Goal: Transaction & Acquisition: Obtain resource

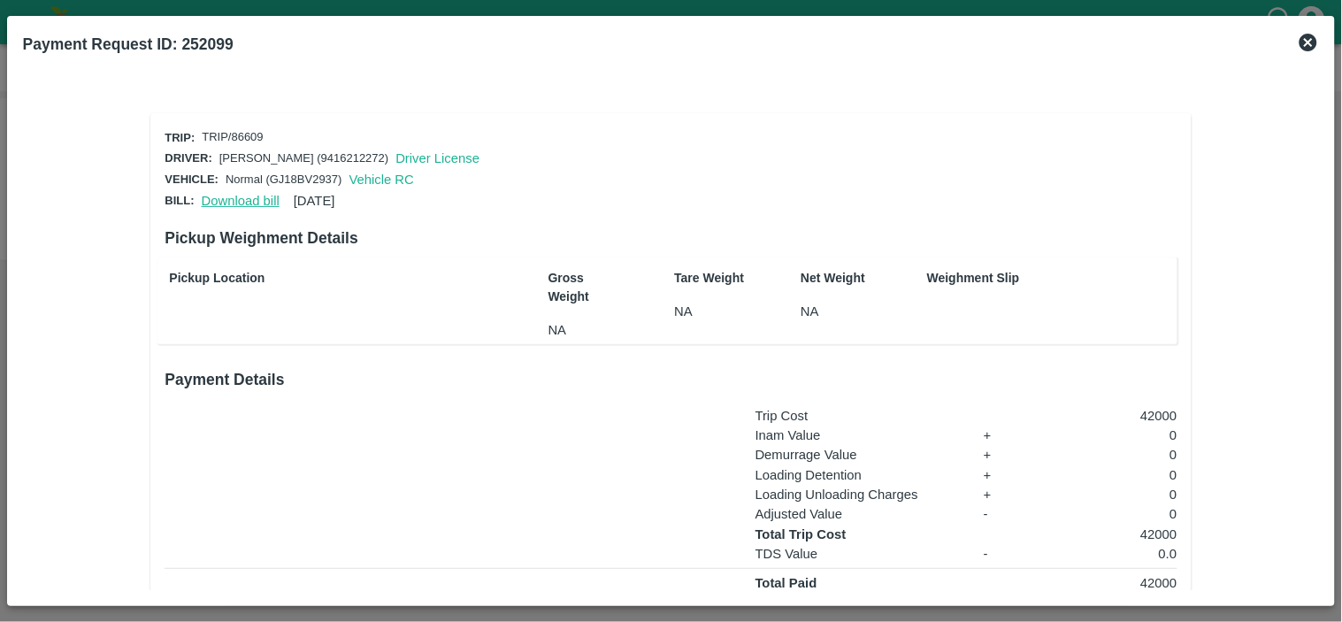
click at [233, 194] on link "Download bill" at bounding box center [241, 201] width 78 height 14
click at [240, 194] on link "Download bill" at bounding box center [241, 201] width 78 height 14
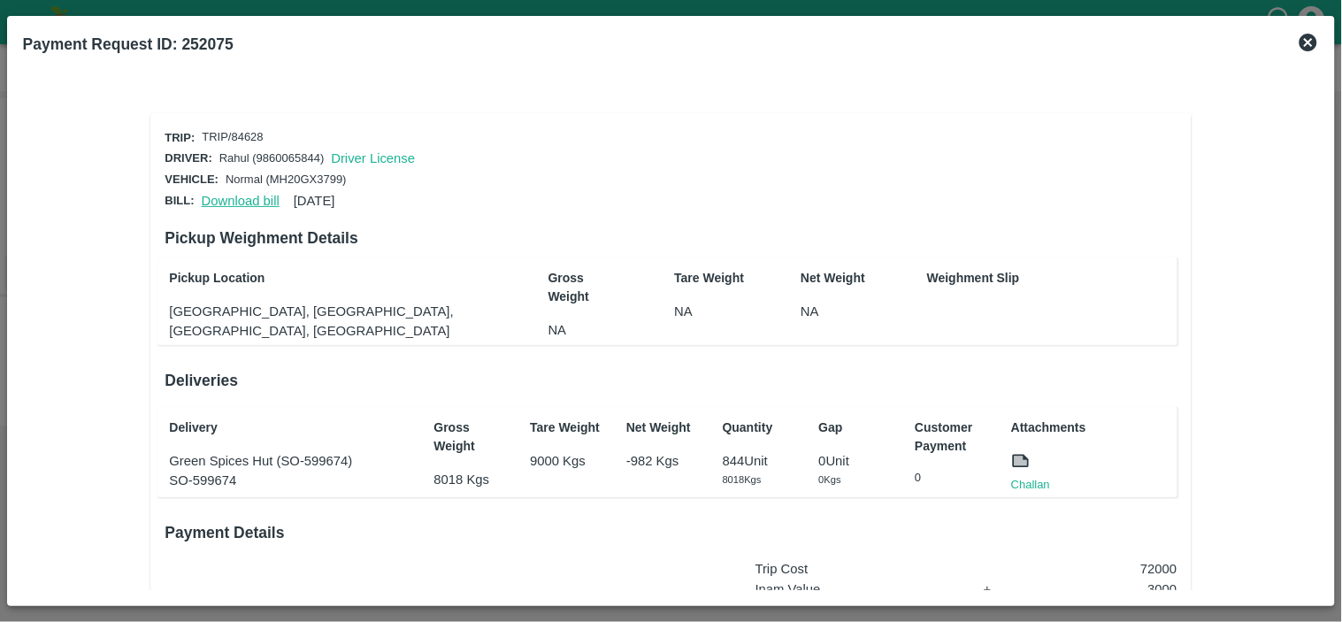
click at [241, 194] on link "Download bill" at bounding box center [241, 201] width 78 height 14
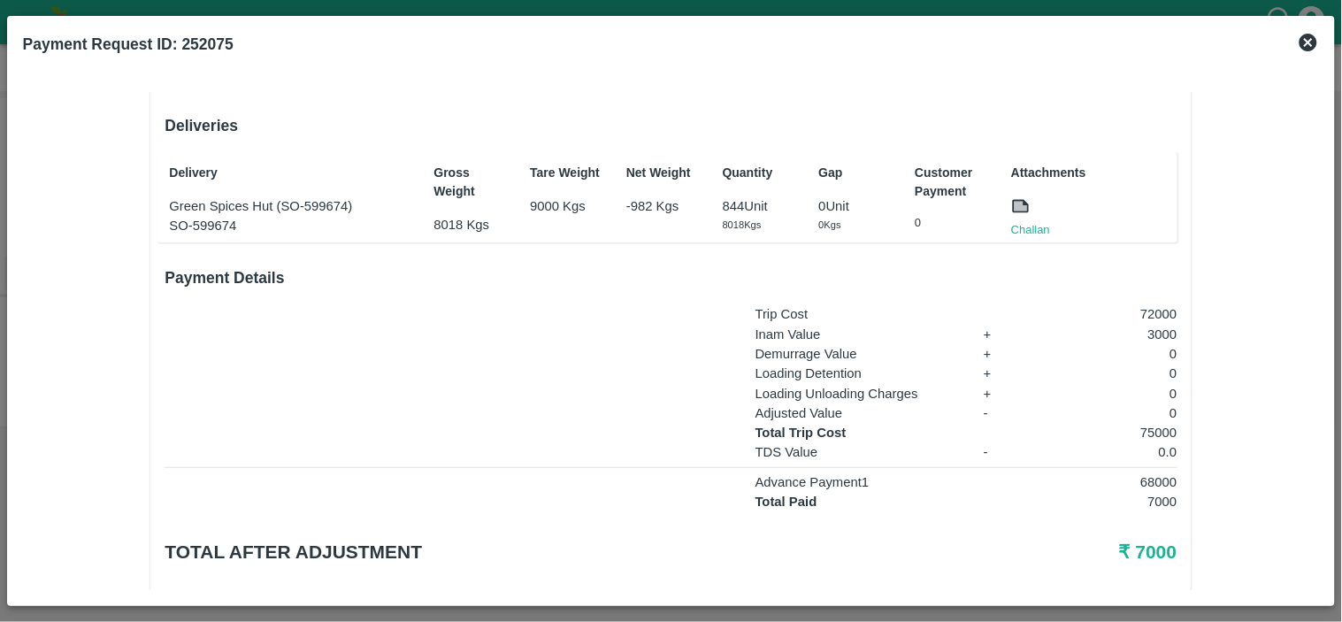
scroll to position [287, 0]
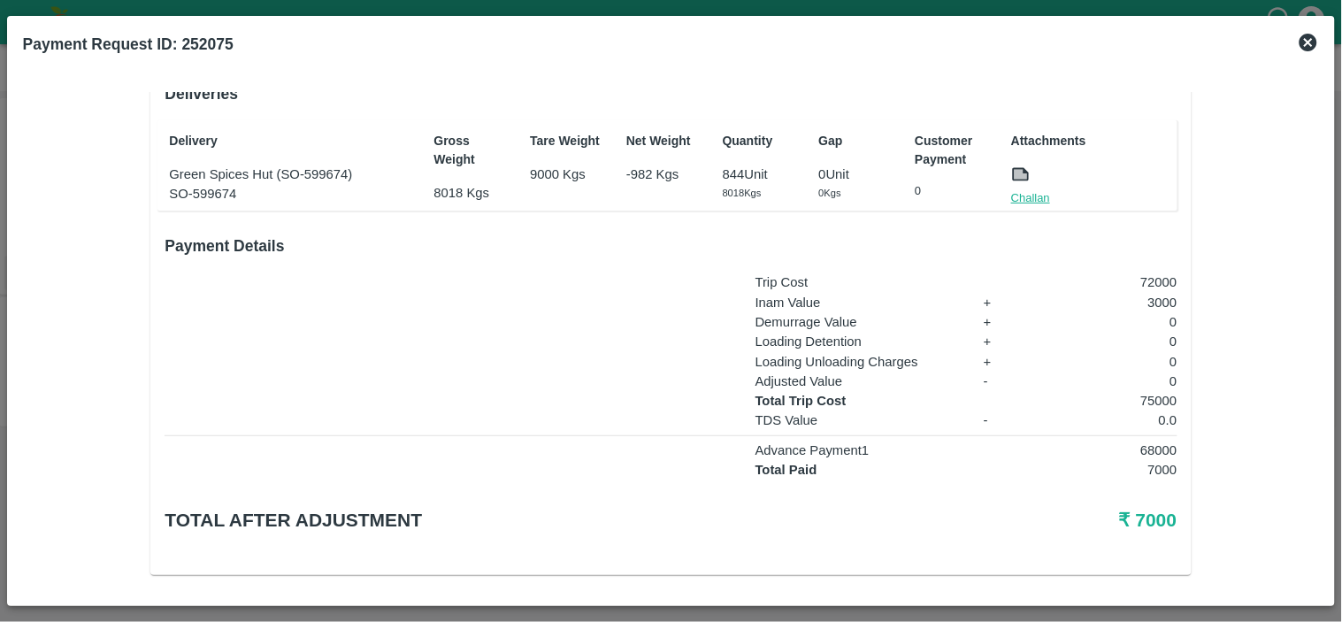
click at [1030, 198] on link "Challan" at bounding box center [1030, 198] width 39 height 18
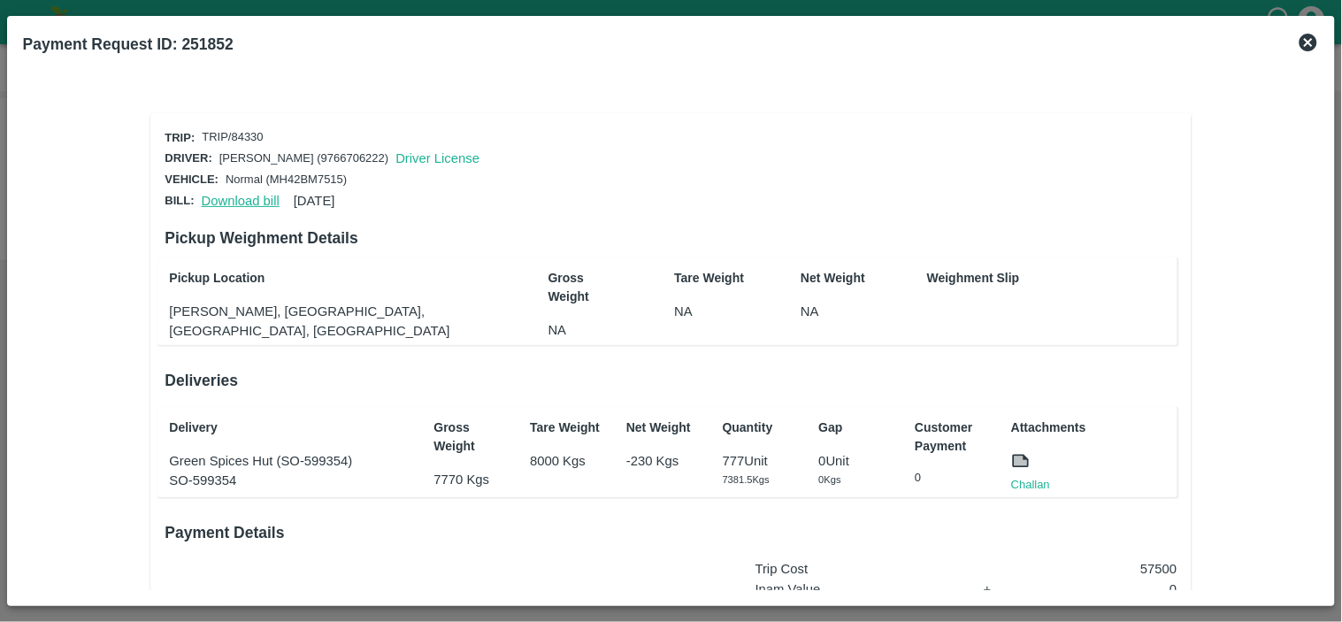
click at [232, 195] on link "Download bill" at bounding box center [241, 201] width 78 height 14
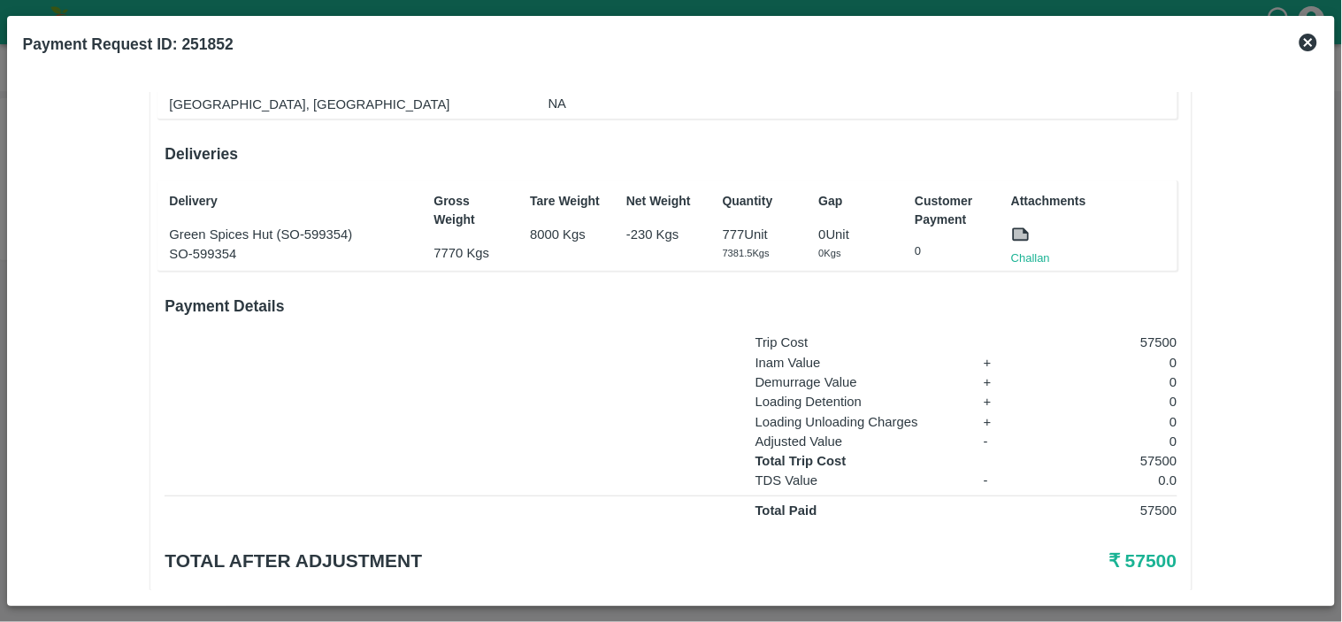
scroll to position [267, 0]
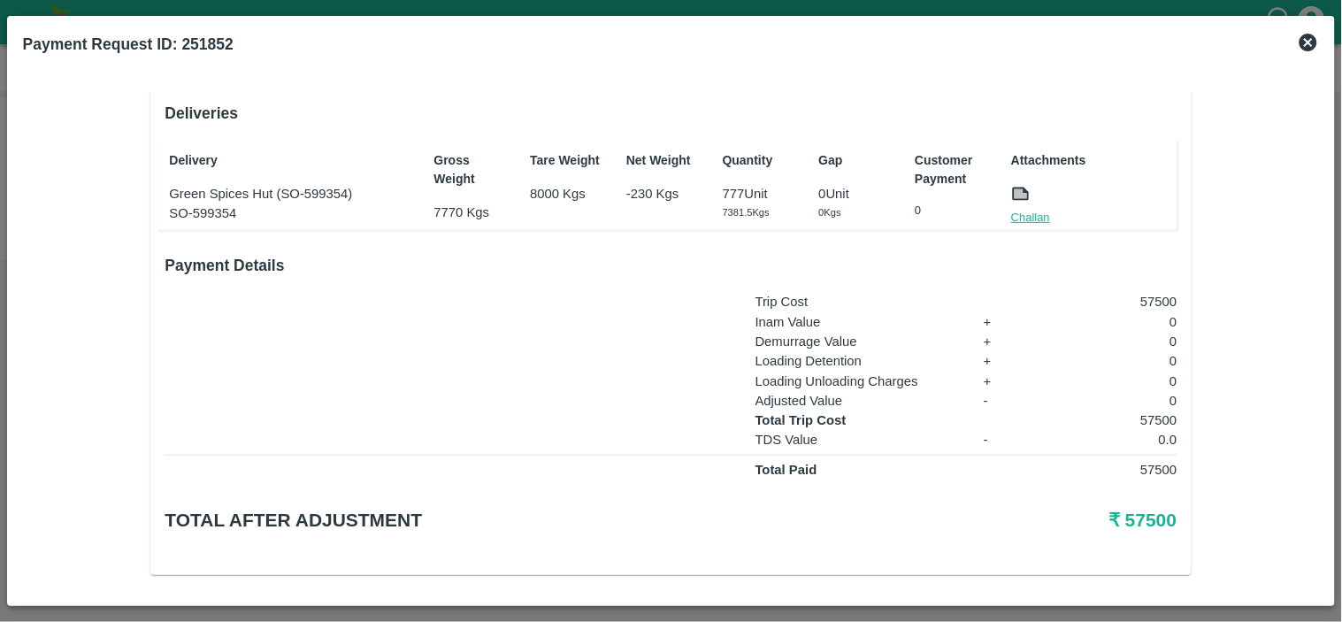
click at [1030, 210] on link "Challan" at bounding box center [1030, 218] width 39 height 18
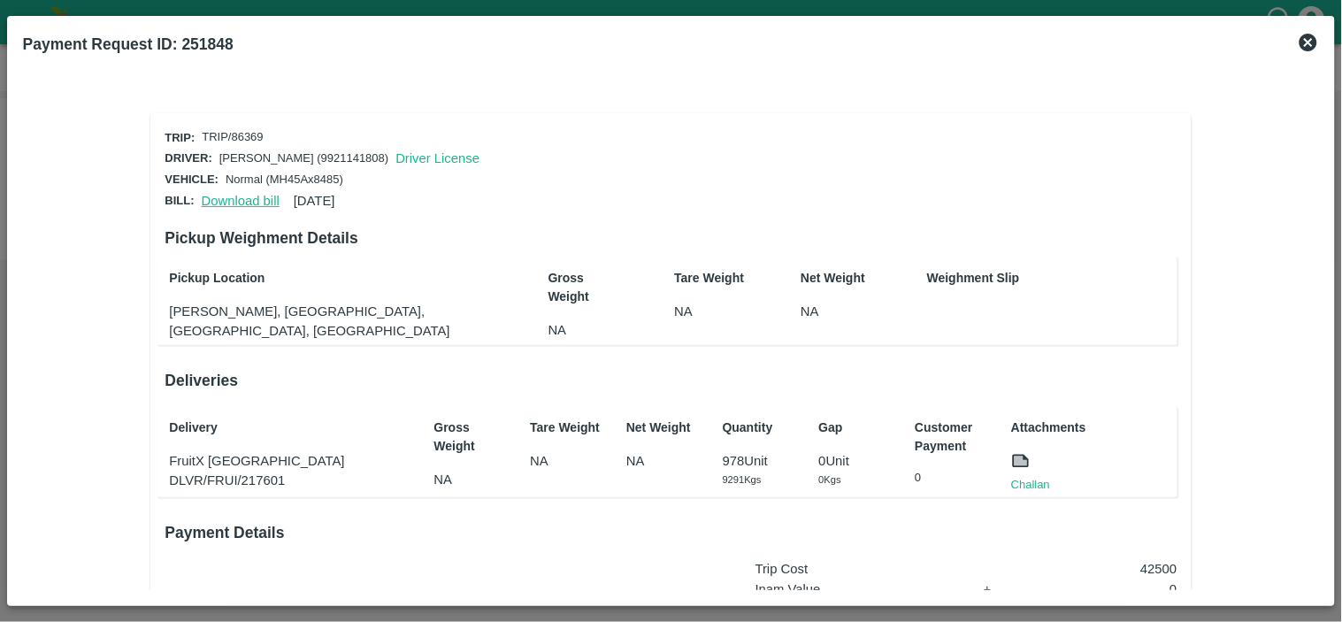
click at [244, 198] on link "Download bill" at bounding box center [241, 201] width 78 height 14
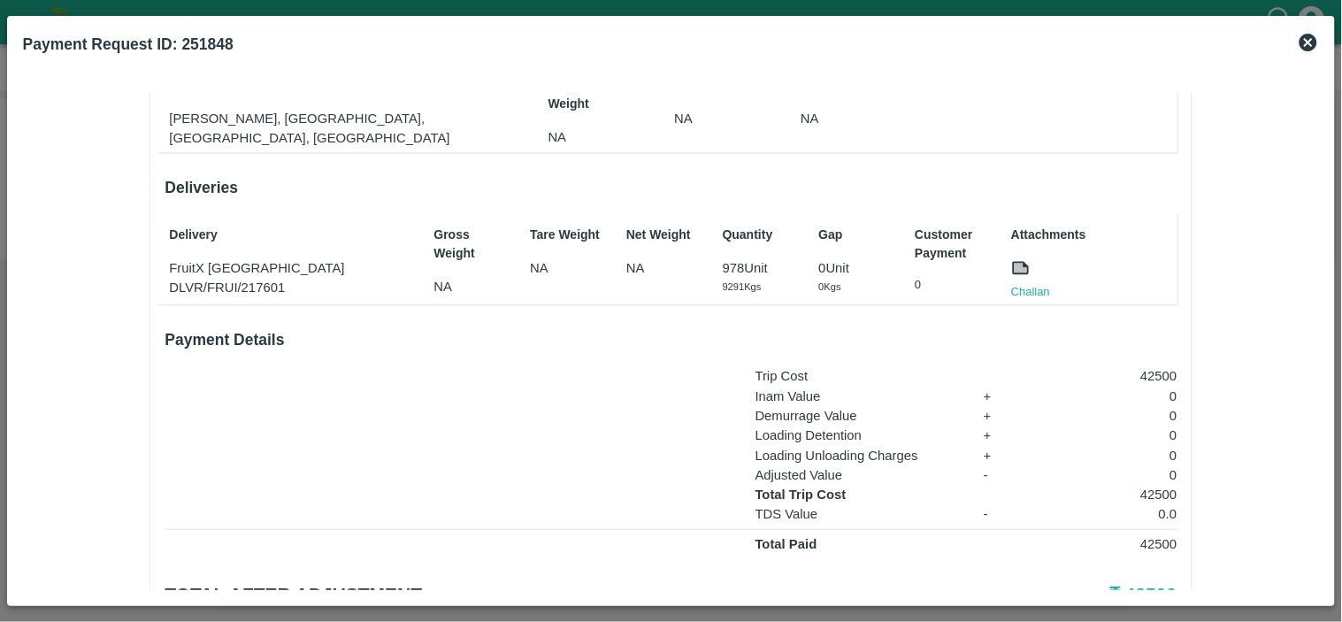
scroll to position [267, 0]
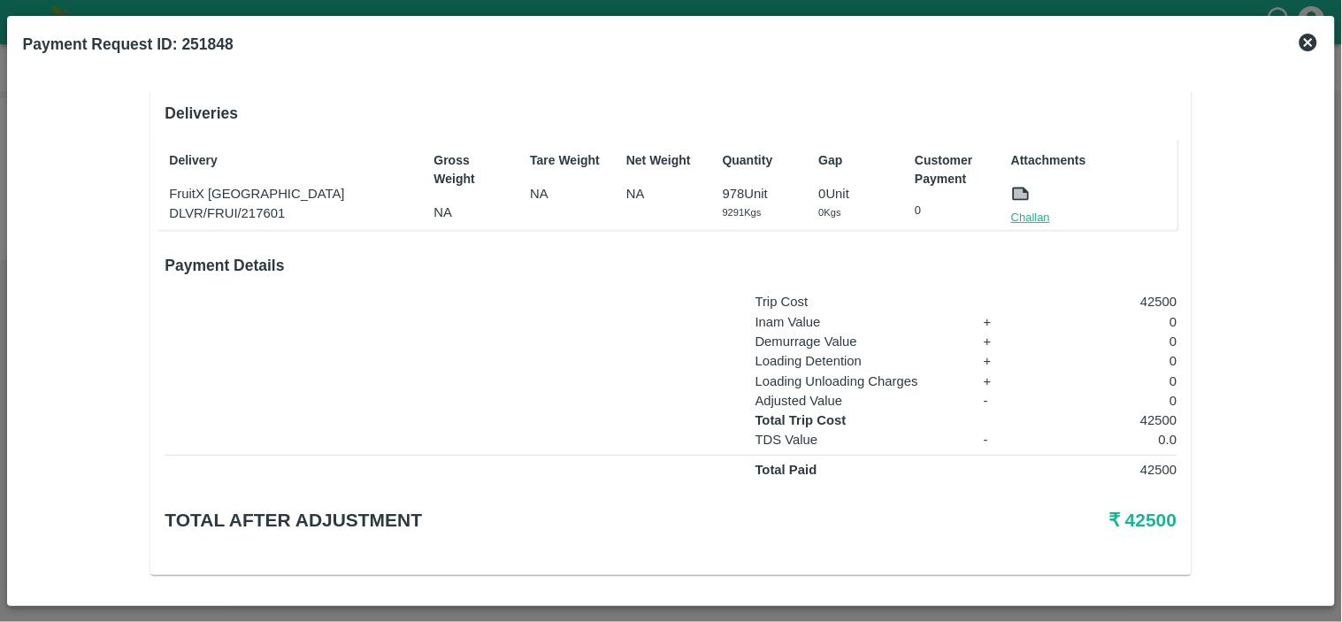
click at [1029, 209] on link "Challan" at bounding box center [1030, 218] width 39 height 18
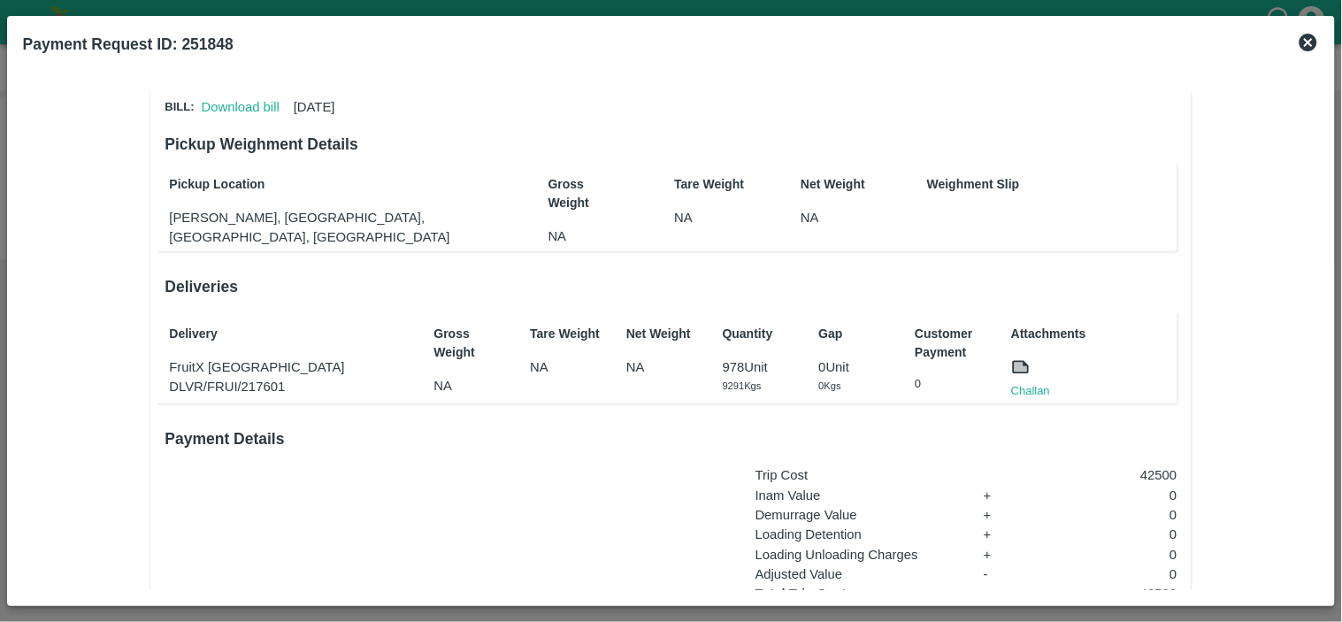
scroll to position [80, 0]
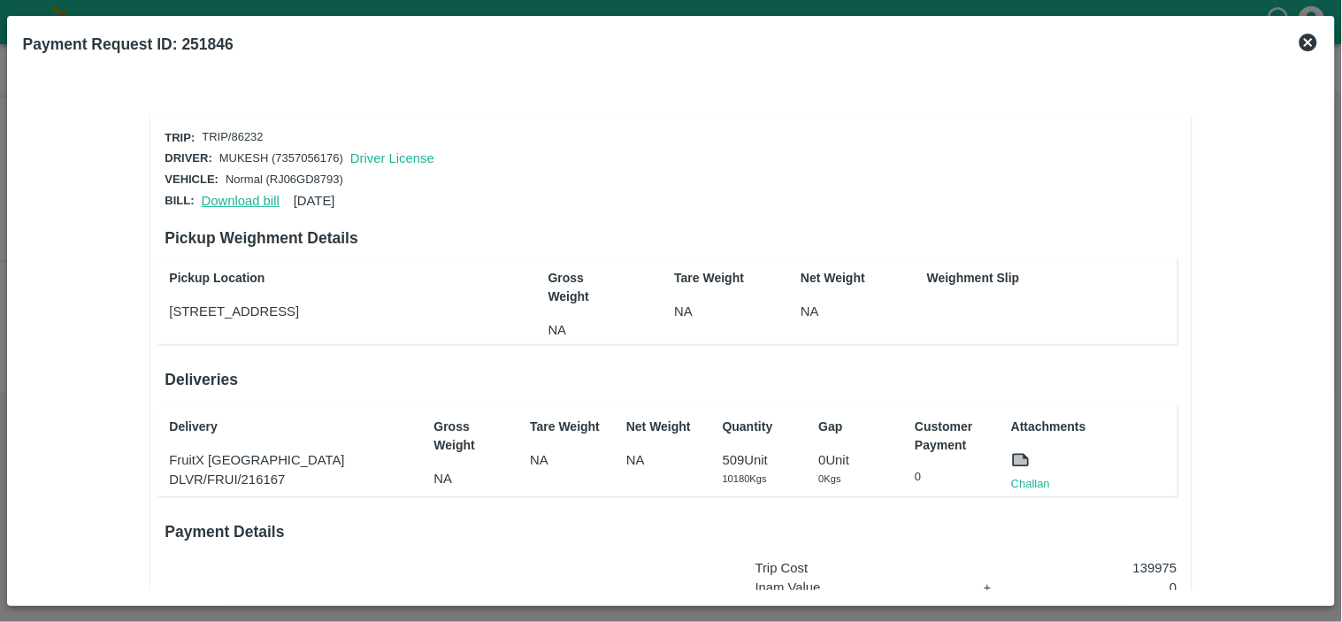
click at [236, 195] on link "Download bill" at bounding box center [241, 201] width 78 height 14
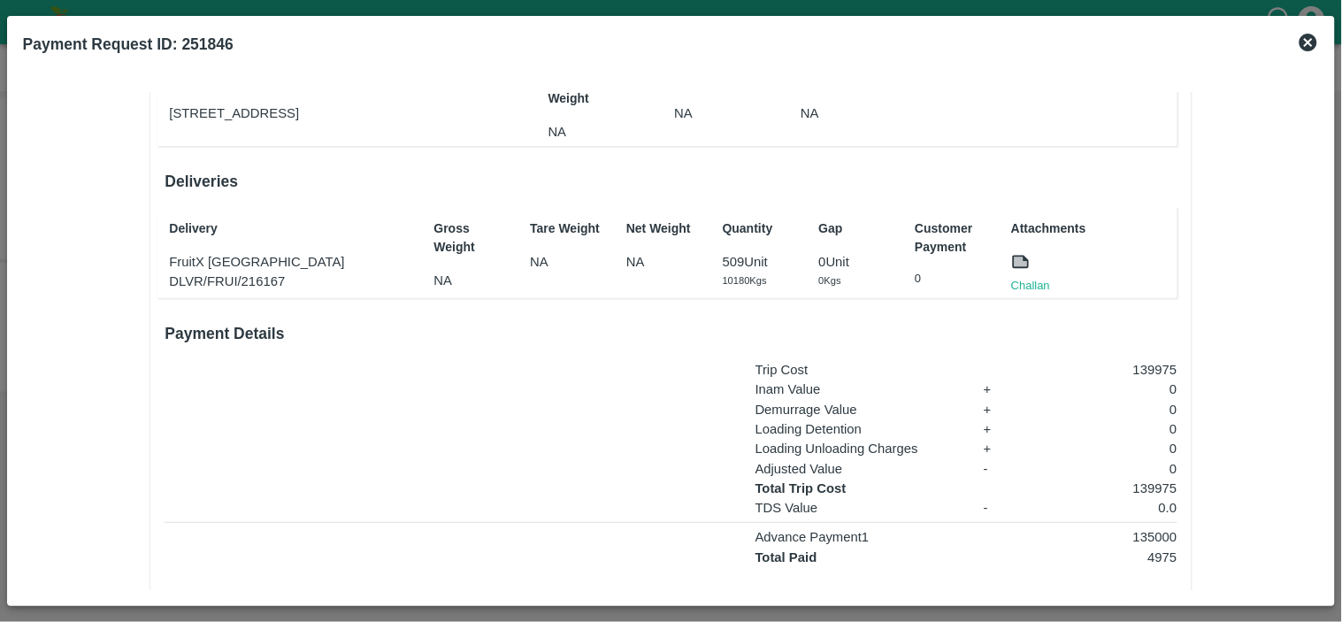
scroll to position [199, 0]
click at [1027, 287] on link "Challan" at bounding box center [1030, 285] width 39 height 18
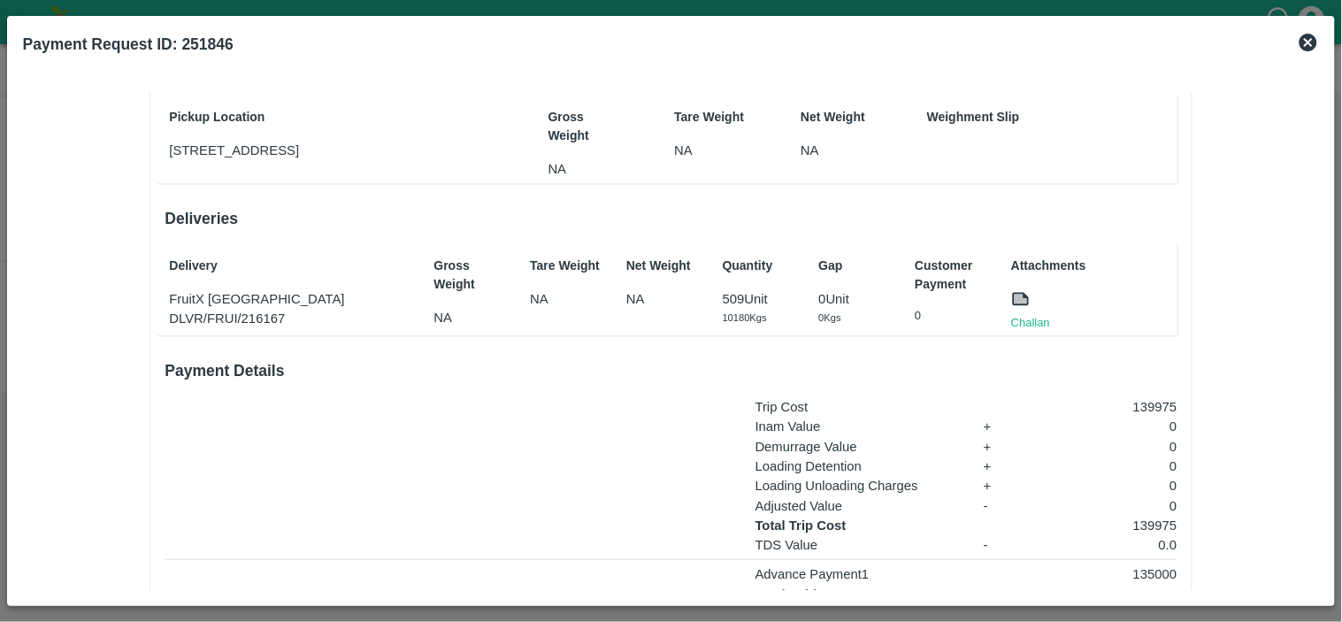
scroll to position [162, 0]
click at [1150, 402] on p "139975" at bounding box center [1107, 405] width 141 height 19
copy p "139975"
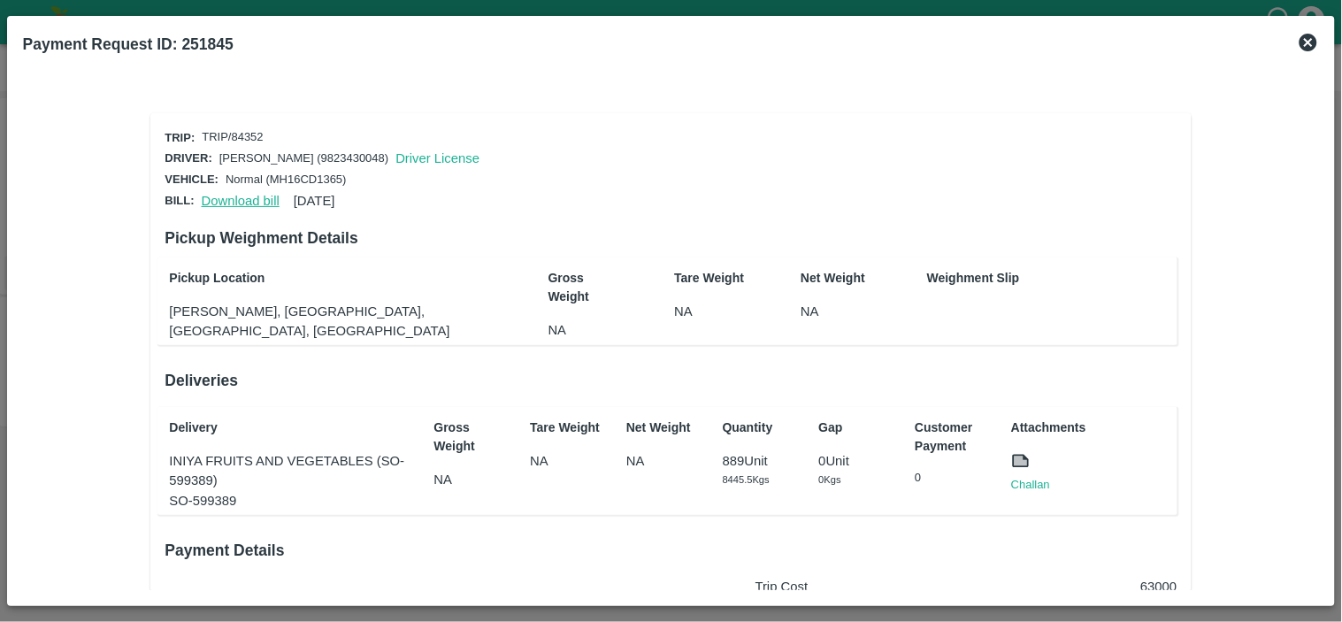
click at [233, 195] on link "Download bill" at bounding box center [241, 201] width 78 height 14
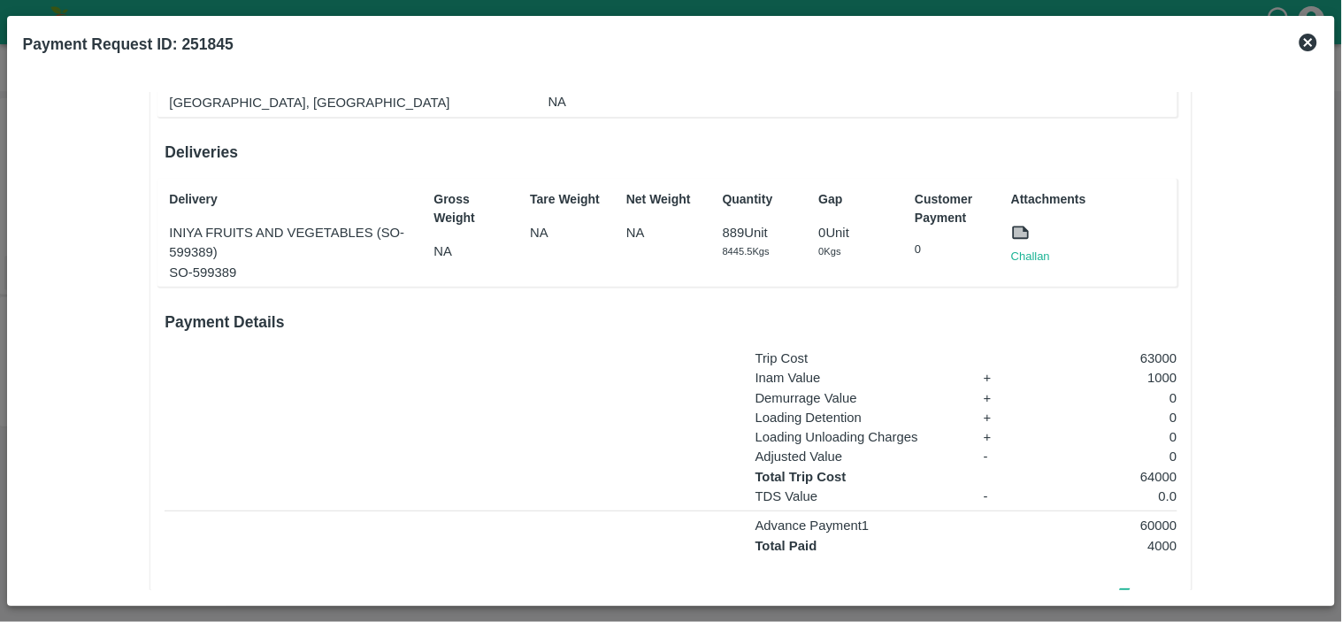
scroll to position [248, 0]
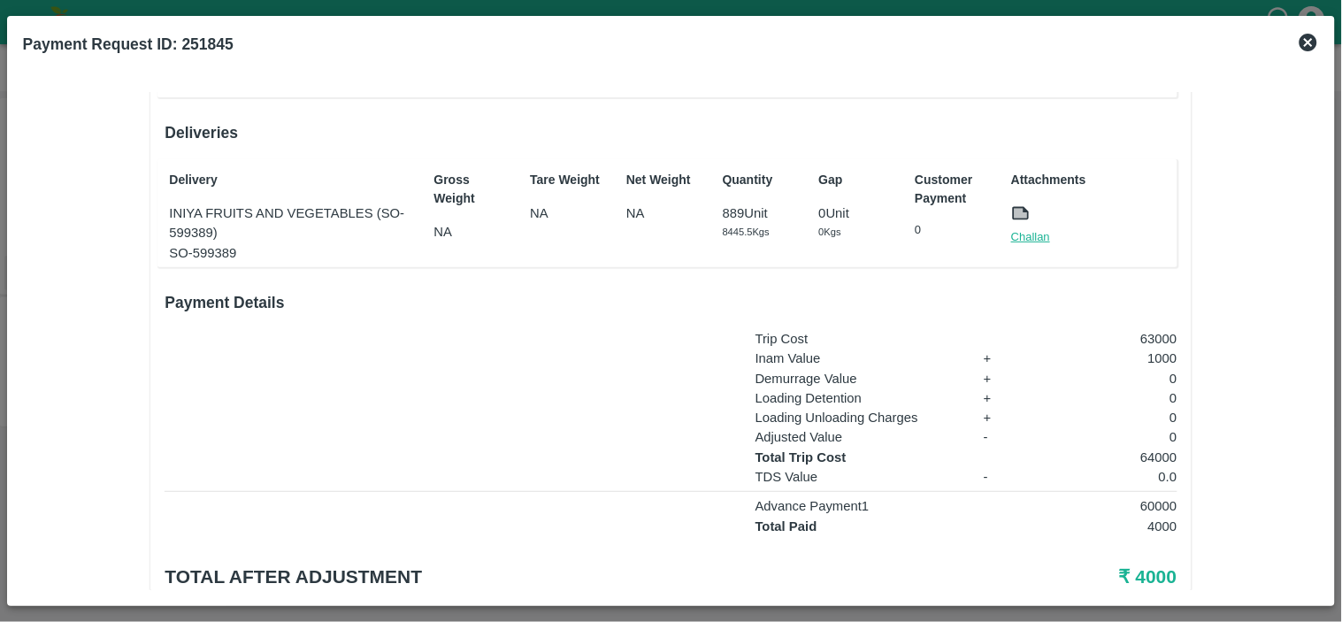
click at [1019, 228] on link "Challan" at bounding box center [1030, 237] width 39 height 18
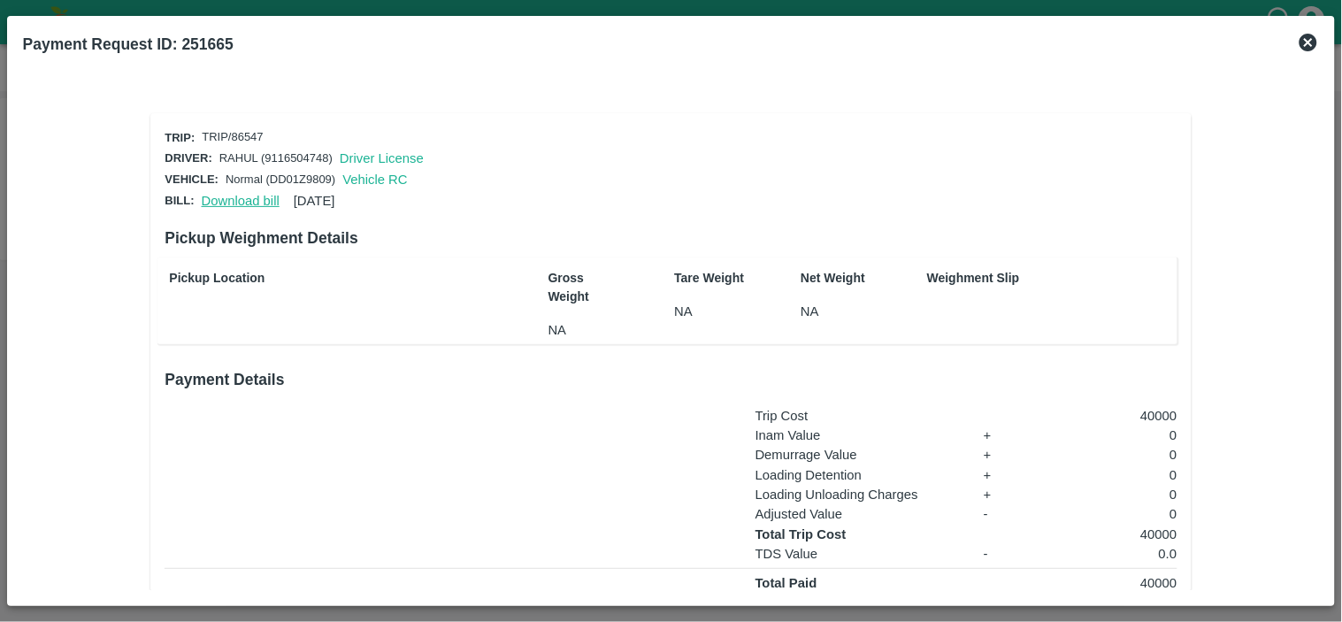
click at [228, 197] on link "Download bill" at bounding box center [241, 201] width 78 height 14
click at [1148, 408] on p "40000" at bounding box center [1107, 415] width 141 height 19
copy p "40000"
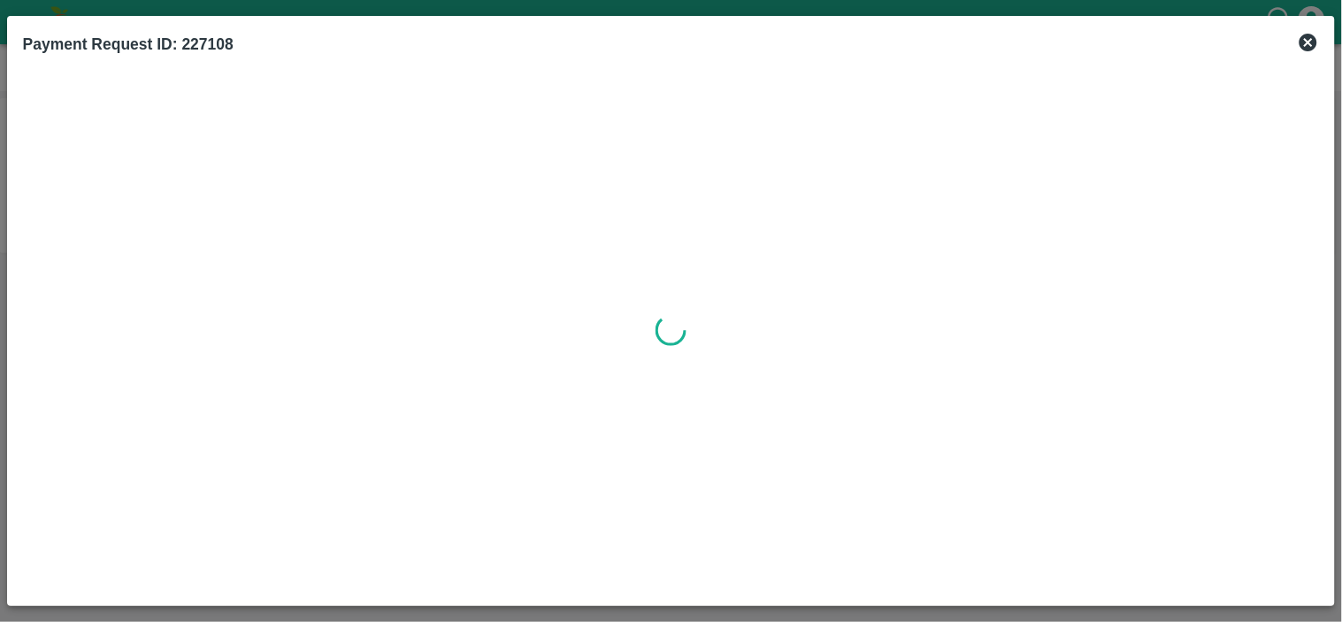
click at [10, 19] on div "Payment Request ID: 227108" at bounding box center [125, 41] width 232 height 46
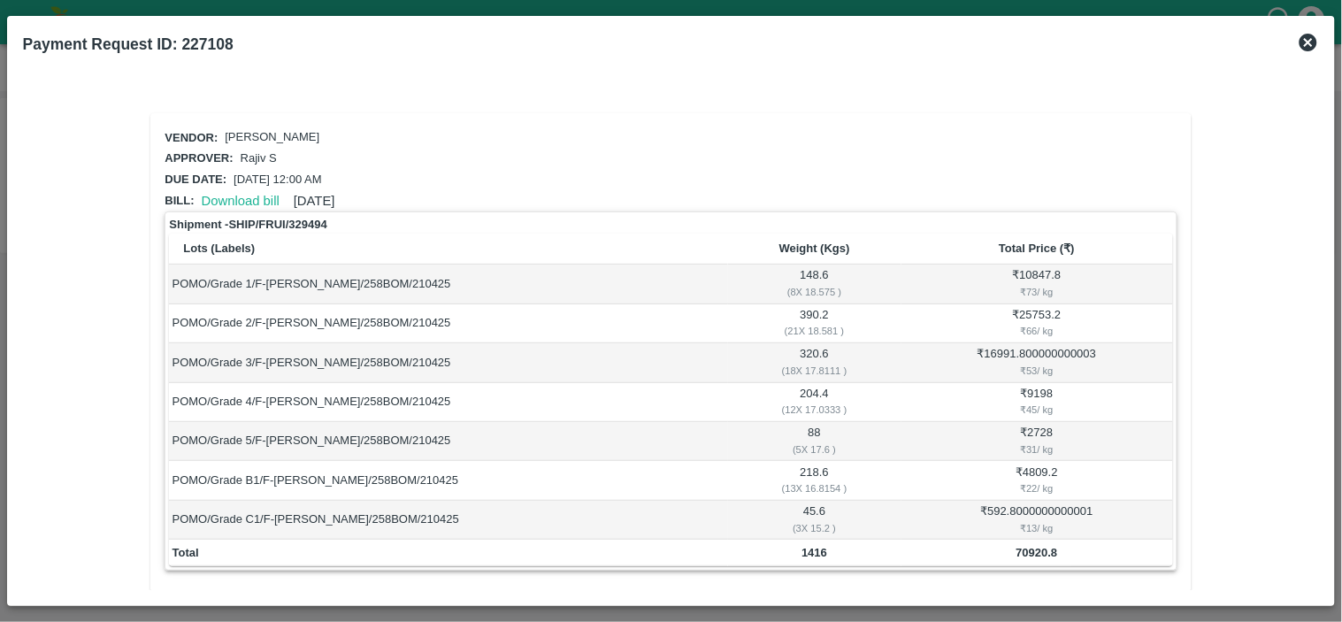
click at [1305, 42] on icon at bounding box center [1308, 43] width 18 height 18
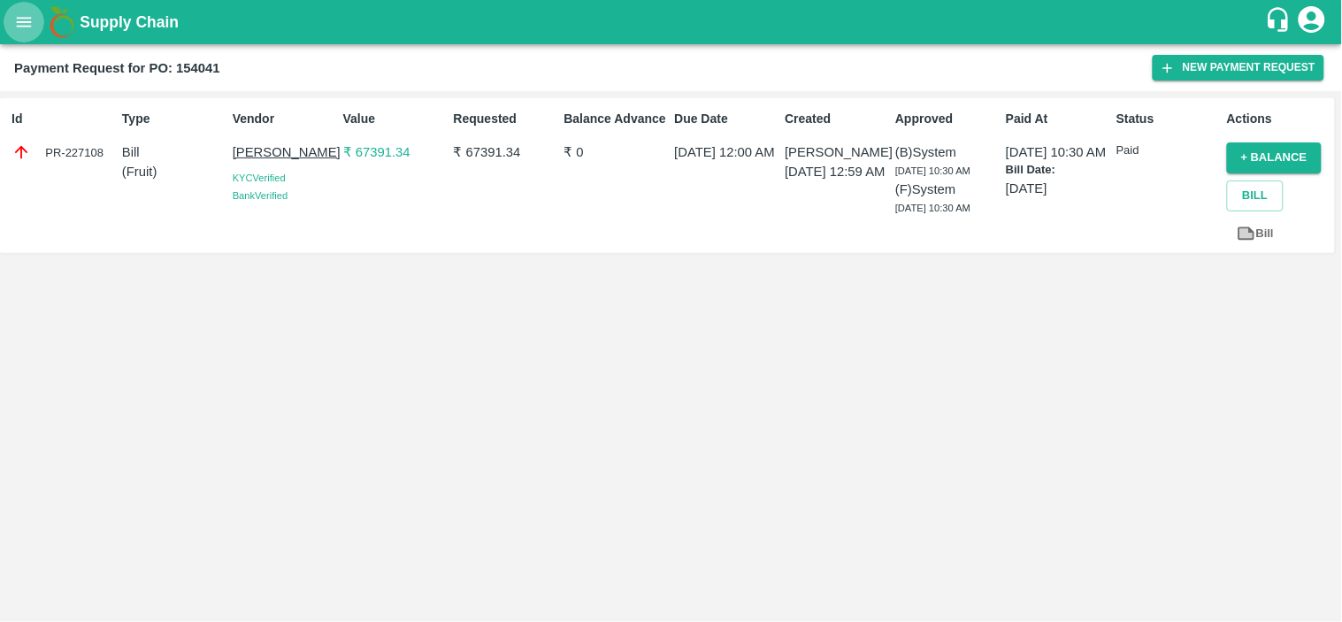
click at [31, 19] on icon "open drawer" at bounding box center [23, 21] width 19 height 19
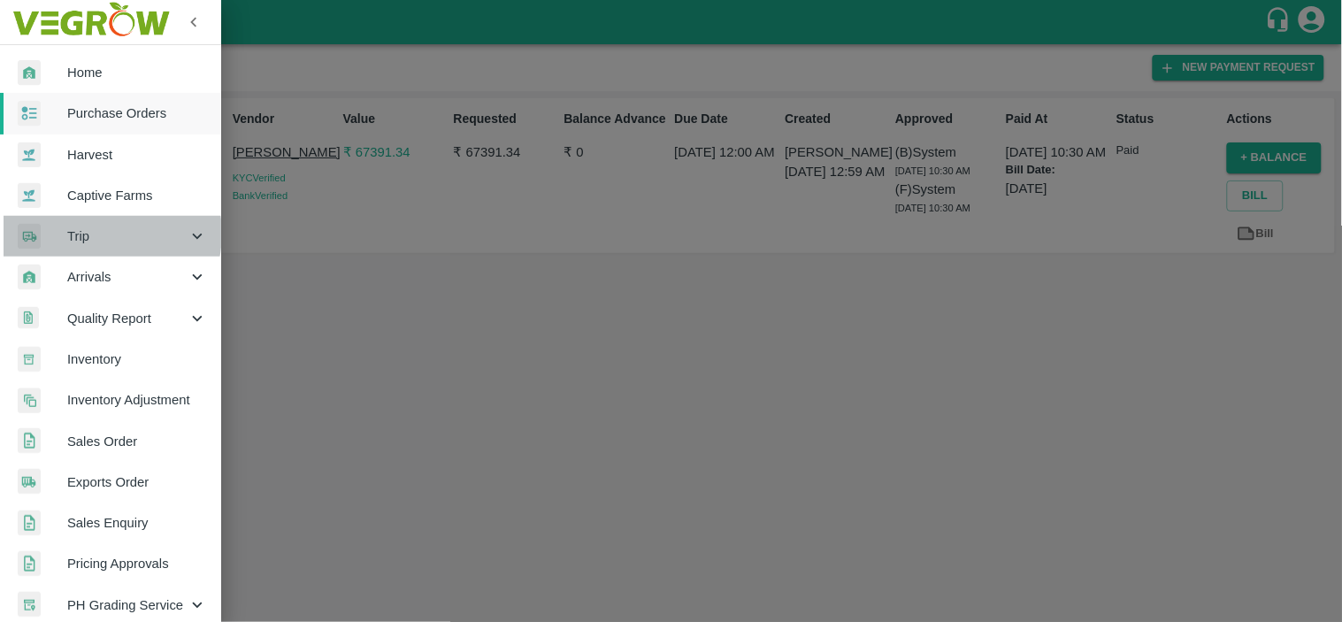
click at [98, 233] on span "Trip" at bounding box center [127, 235] width 120 height 19
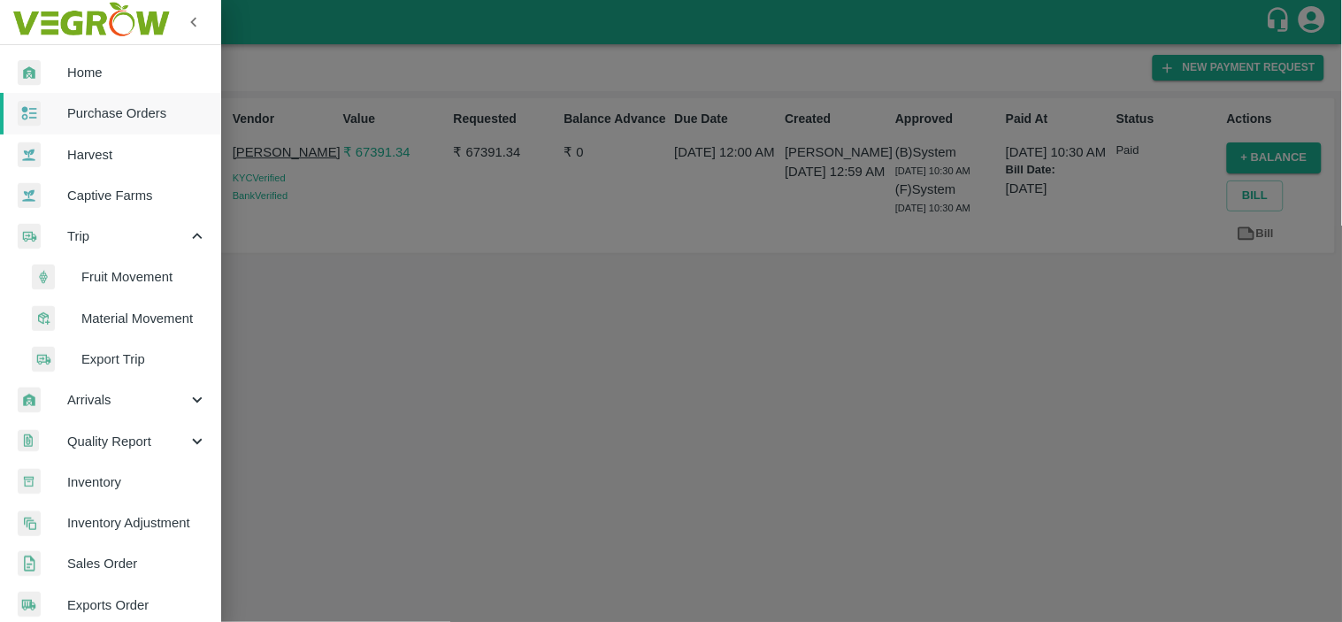
click at [133, 275] on span "Fruit Movement" at bounding box center [144, 276] width 126 height 19
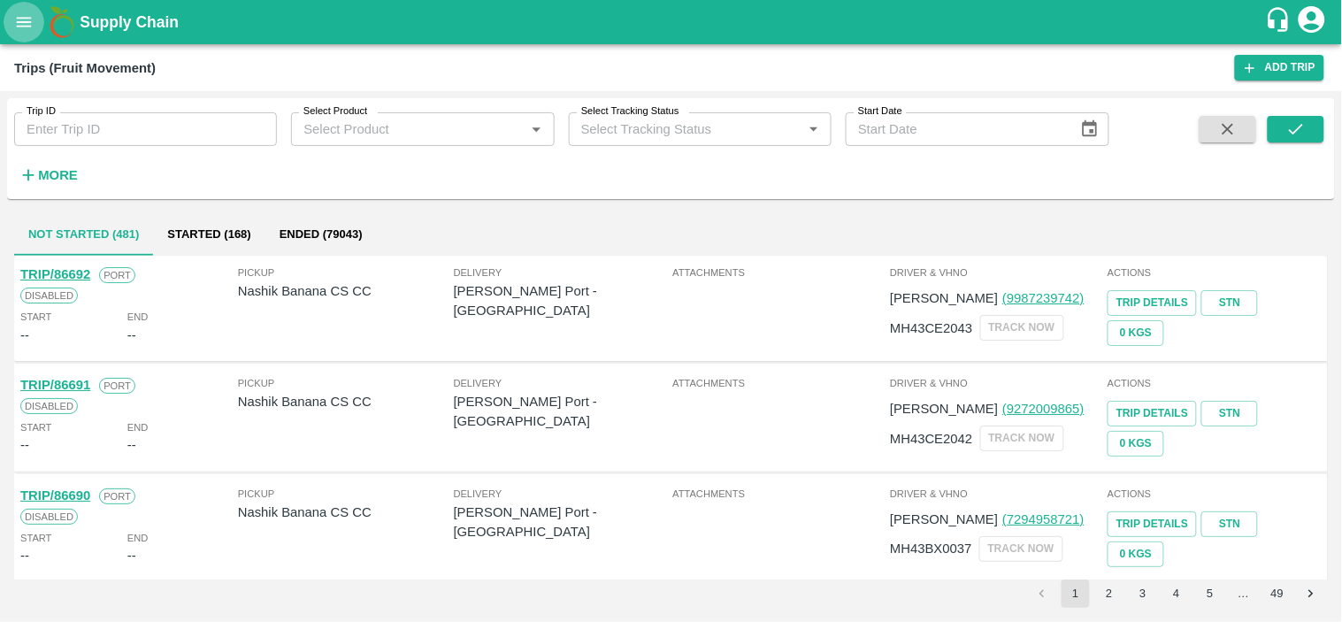
click at [28, 21] on icon "open drawer" at bounding box center [24, 22] width 15 height 10
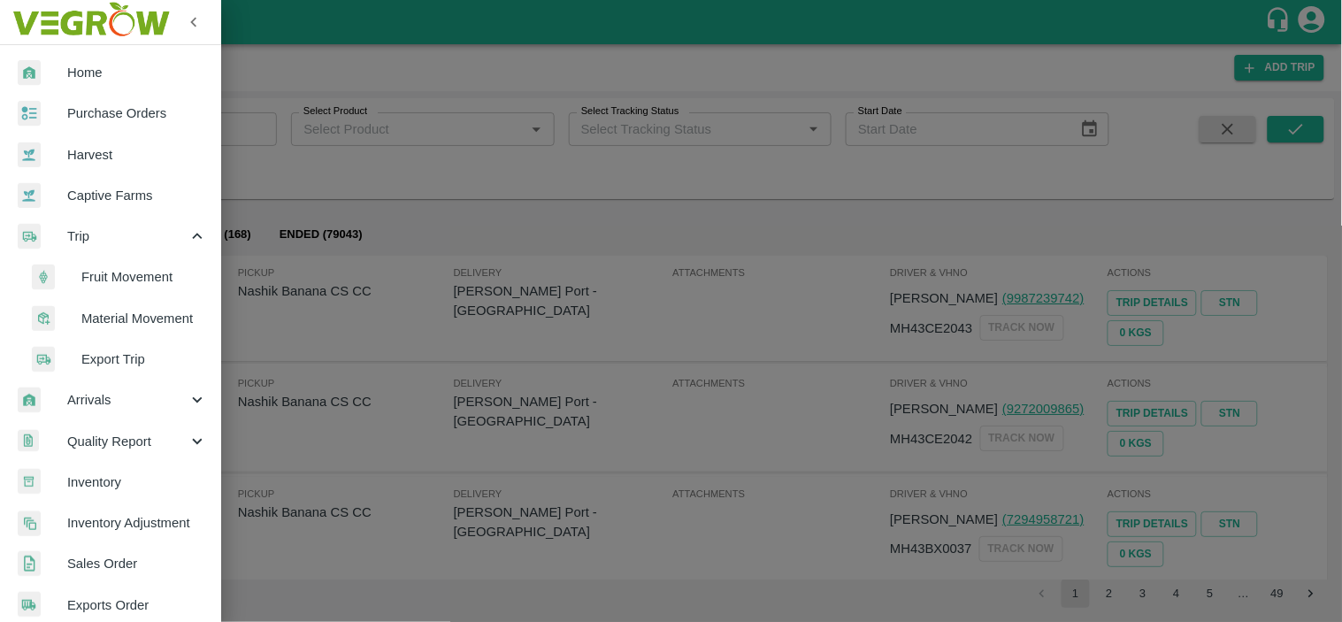
click at [142, 316] on span "Material Movement" at bounding box center [144, 318] width 126 height 19
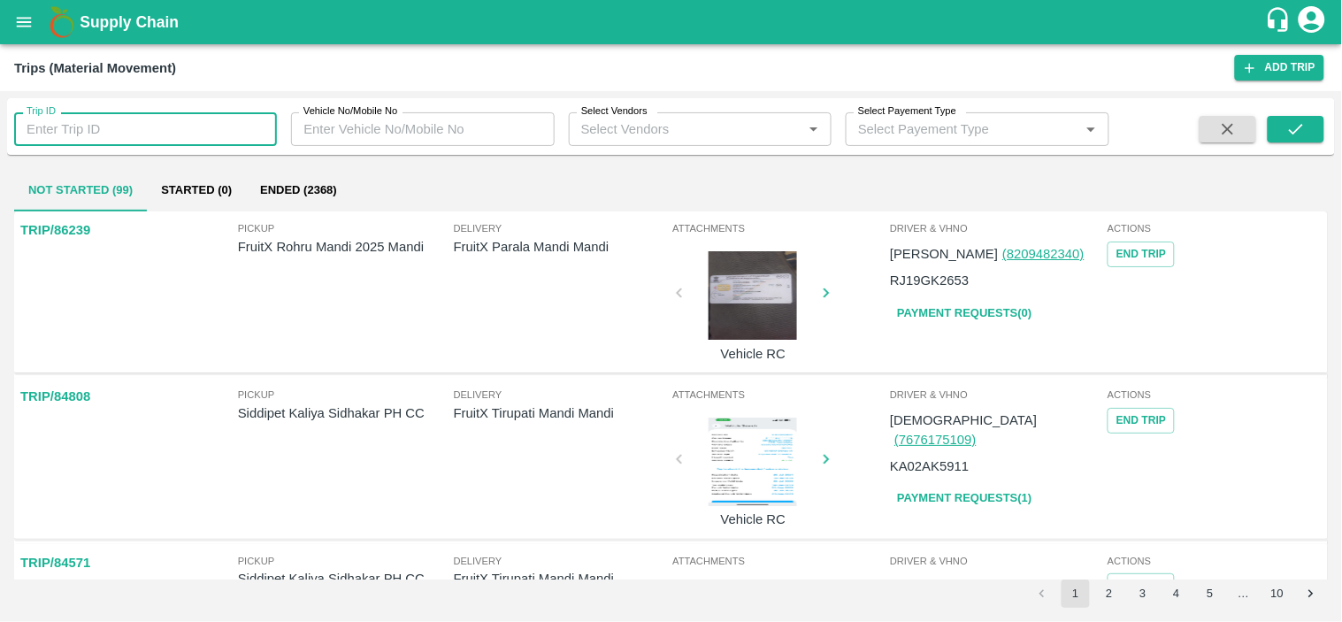
click at [178, 120] on input "Trip ID" at bounding box center [145, 129] width 263 height 34
paste input "86547"
type input "86547"
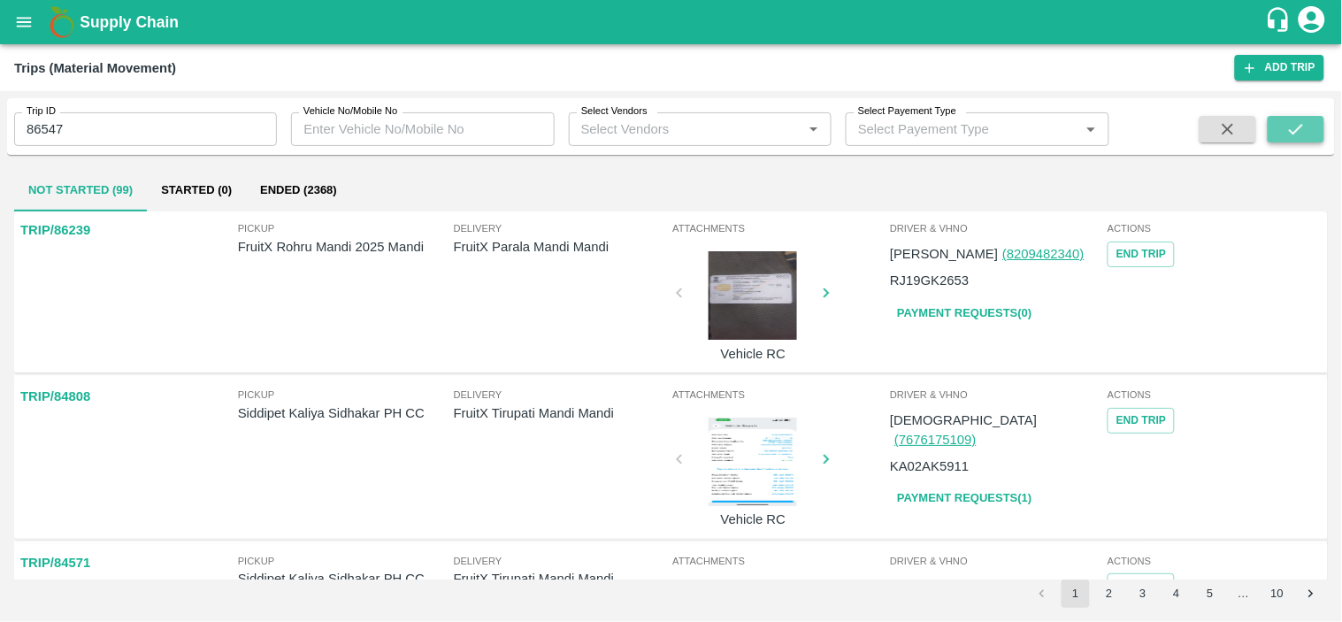
click at [1296, 134] on icon "submit" at bounding box center [1295, 128] width 19 height 19
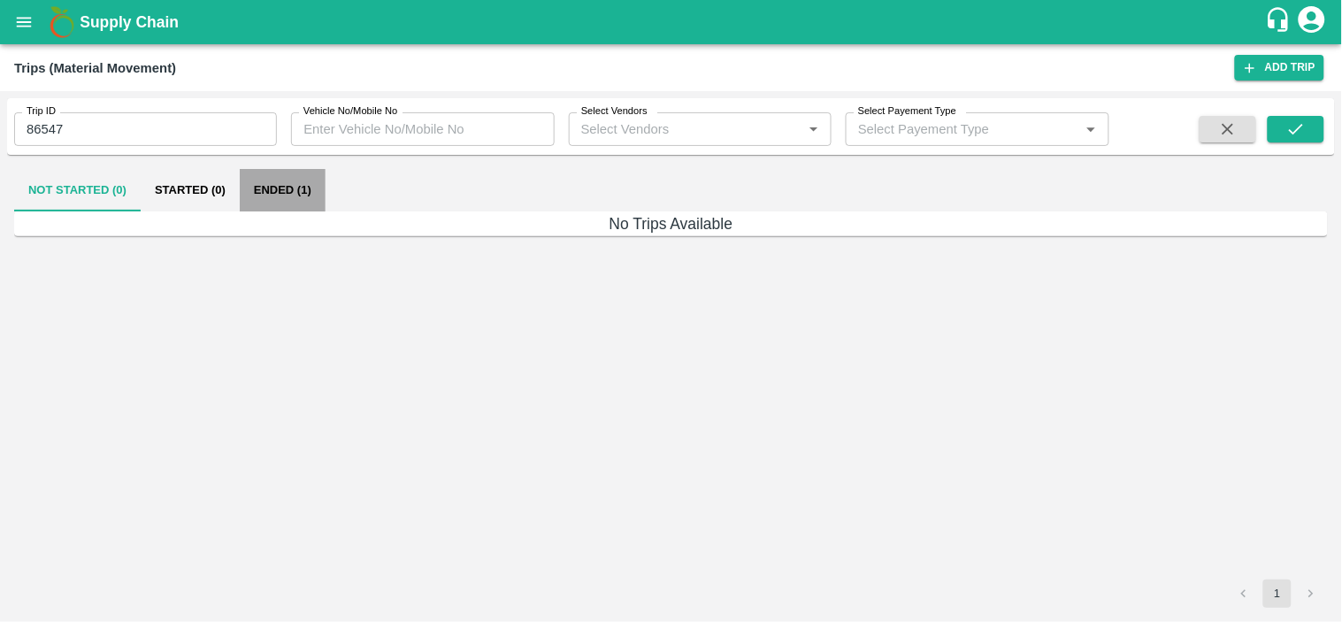
click at [281, 198] on button "Ended (1)" at bounding box center [283, 190] width 86 height 42
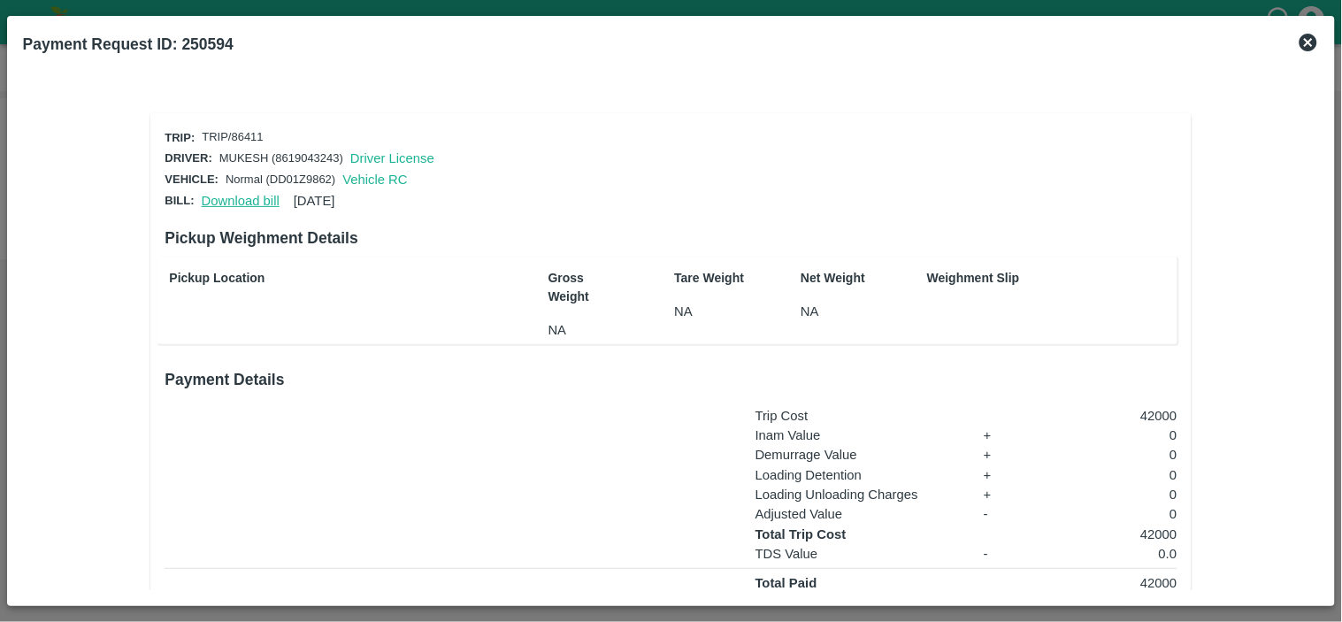
click at [239, 197] on link "Download bill" at bounding box center [241, 201] width 78 height 14
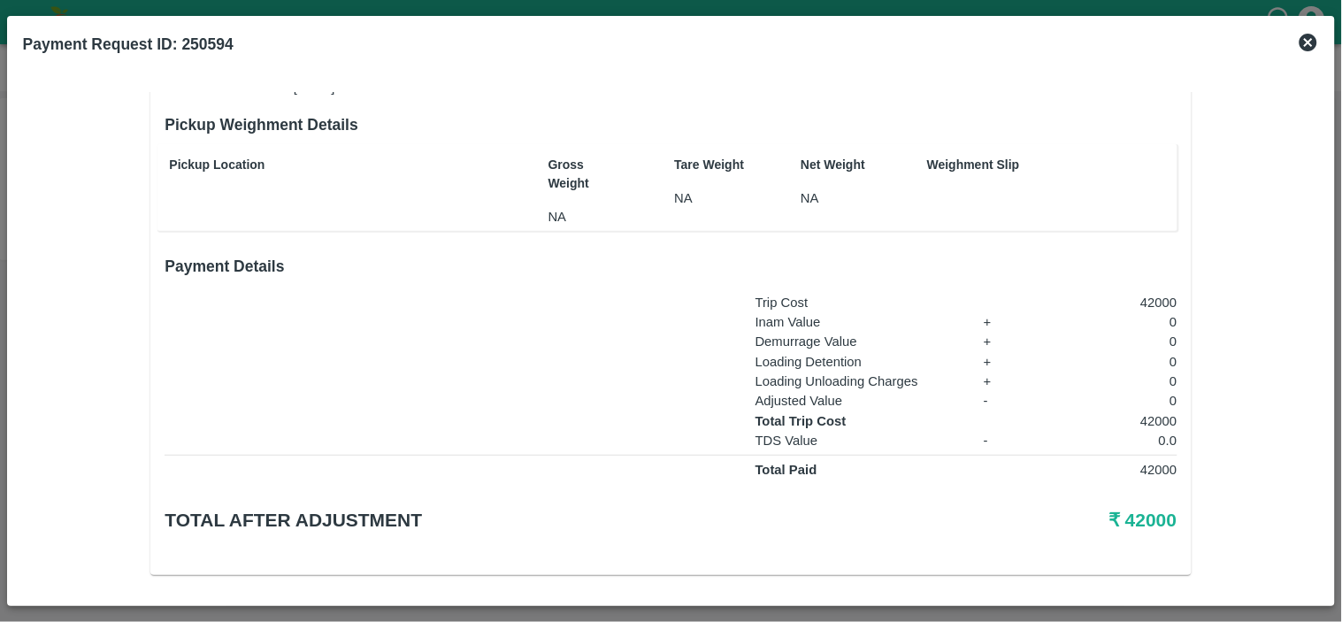
scroll to position [115, 0]
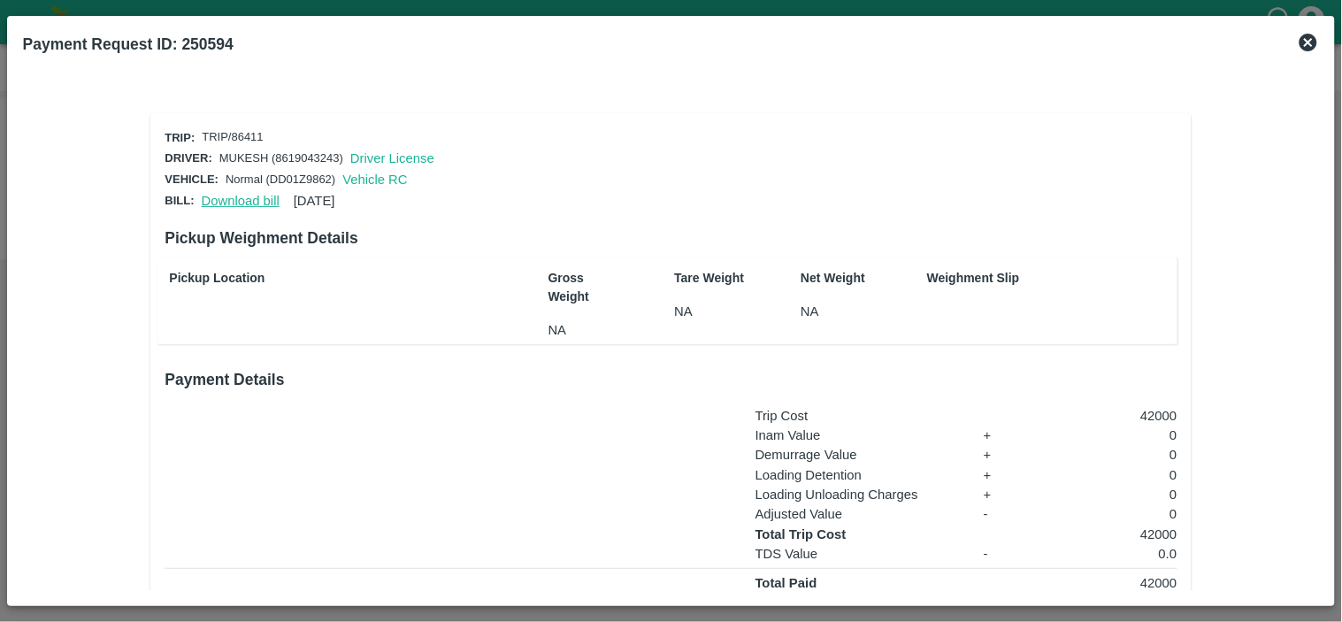
click at [235, 196] on link "Download bill" at bounding box center [241, 201] width 78 height 14
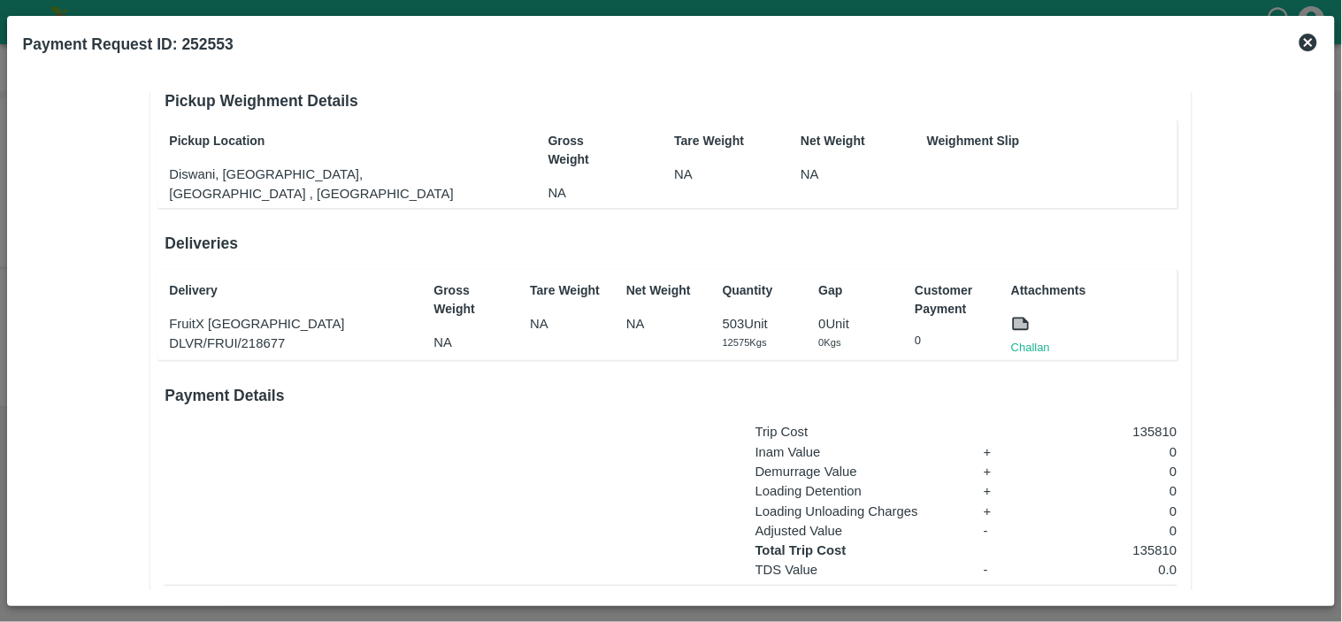
scroll to position [243, 0]
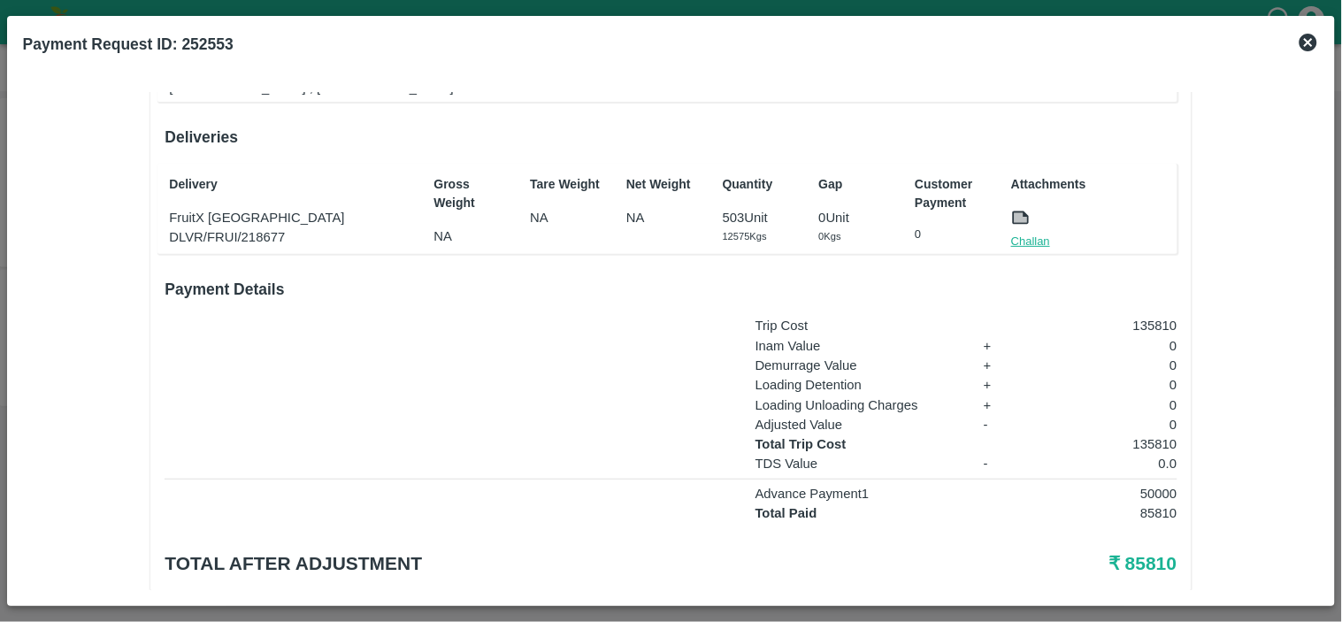
click at [1029, 237] on link "Challan" at bounding box center [1030, 242] width 39 height 18
click at [1147, 435] on p "135810" at bounding box center [1107, 443] width 141 height 19
copy p "135810"
